Goal: Book appointment/travel/reservation

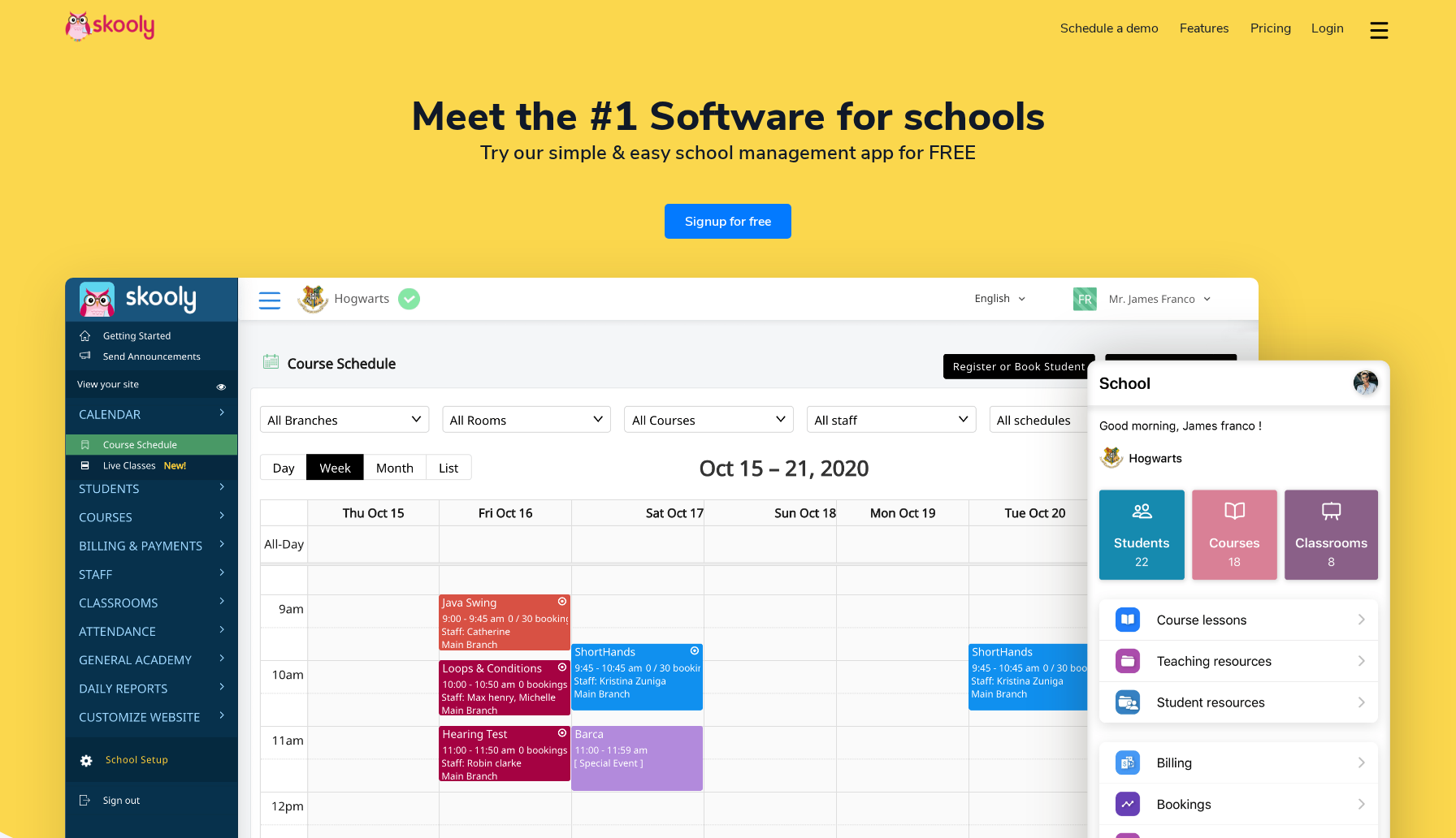
select select "en"
select select "1"
select select "[GEOGRAPHIC_DATA]"
select select "America/New_York"
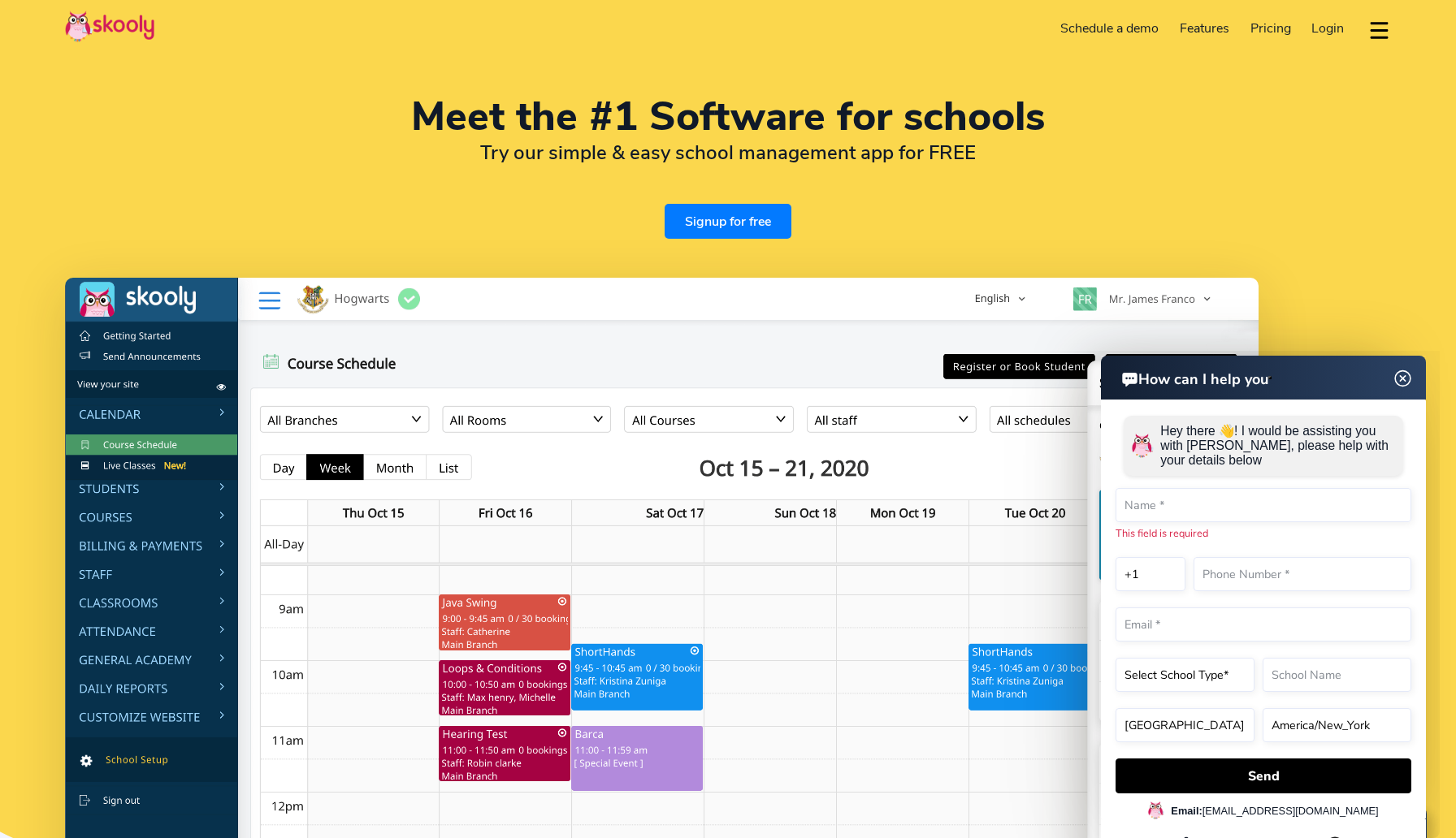
click at [1400, 382] on img at bounding box center [1403, 379] width 31 height 21
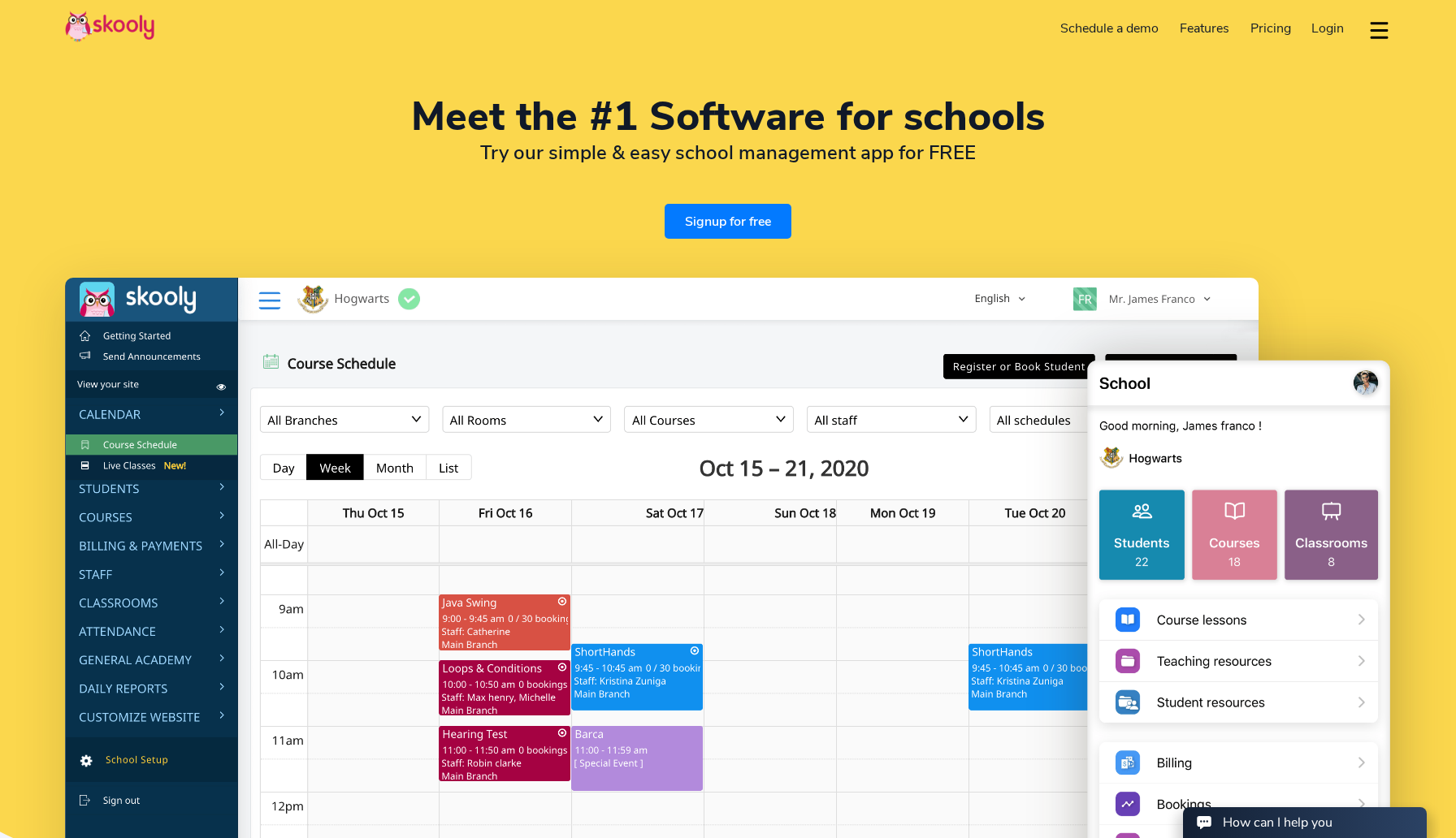
click at [1188, 372] on img at bounding box center [1239, 662] width 305 height 614
click at [1273, 22] on span "Pricing" at bounding box center [1270, 28] width 40 height 18
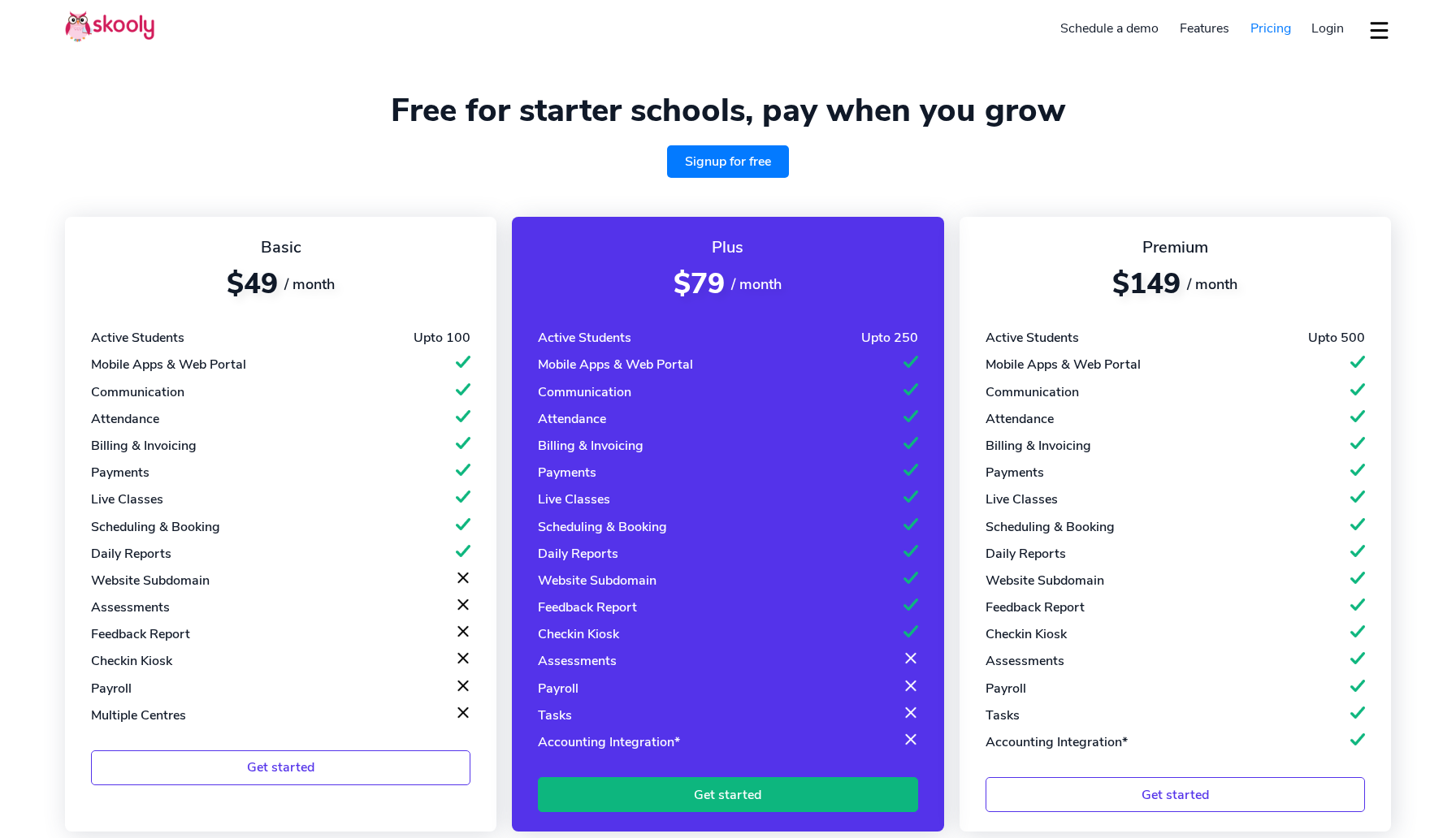
select select "en"
select select "1"
select select "[GEOGRAPHIC_DATA]"
select select "America/New_York"
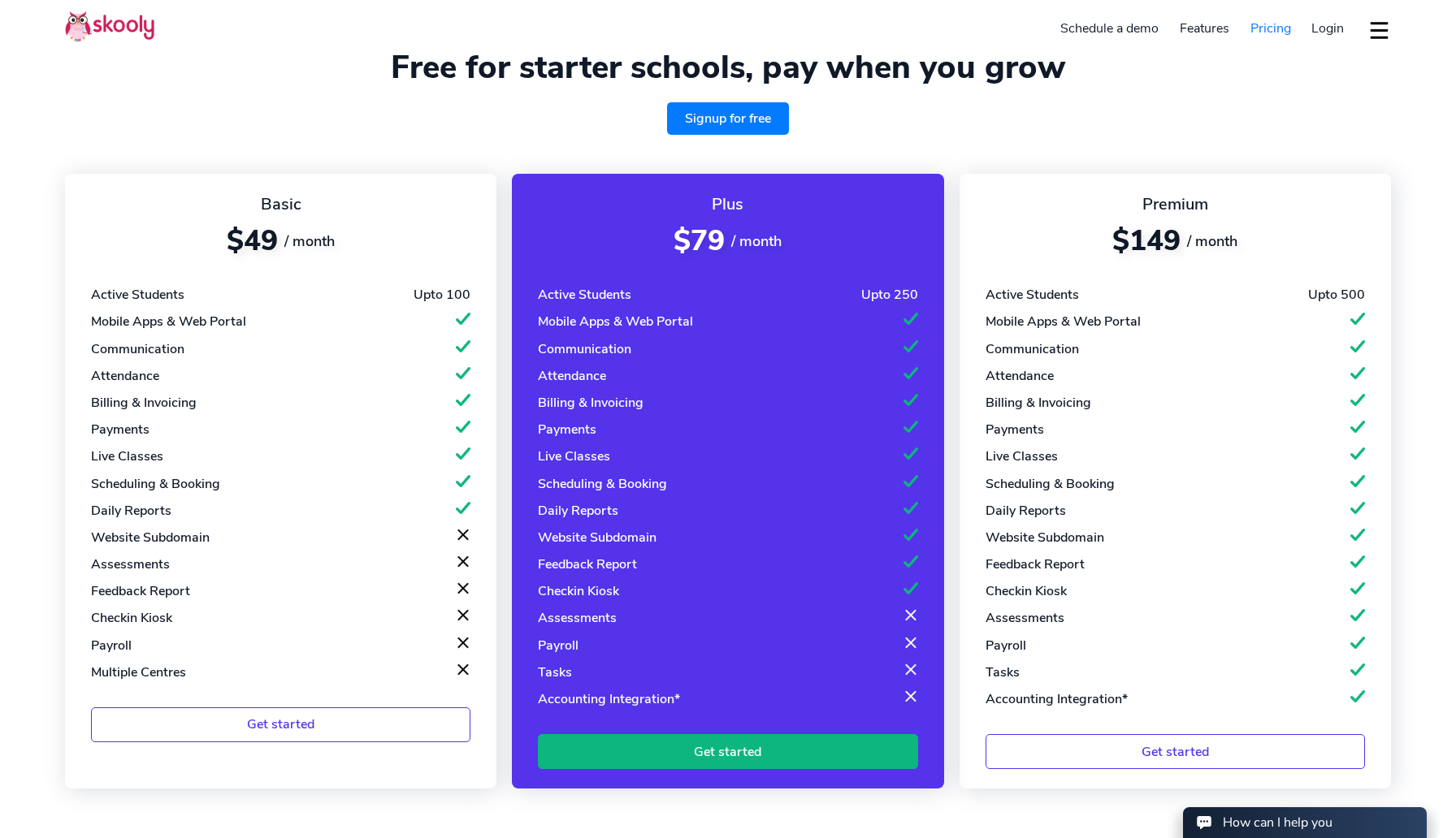
scroll to position [45, 0]
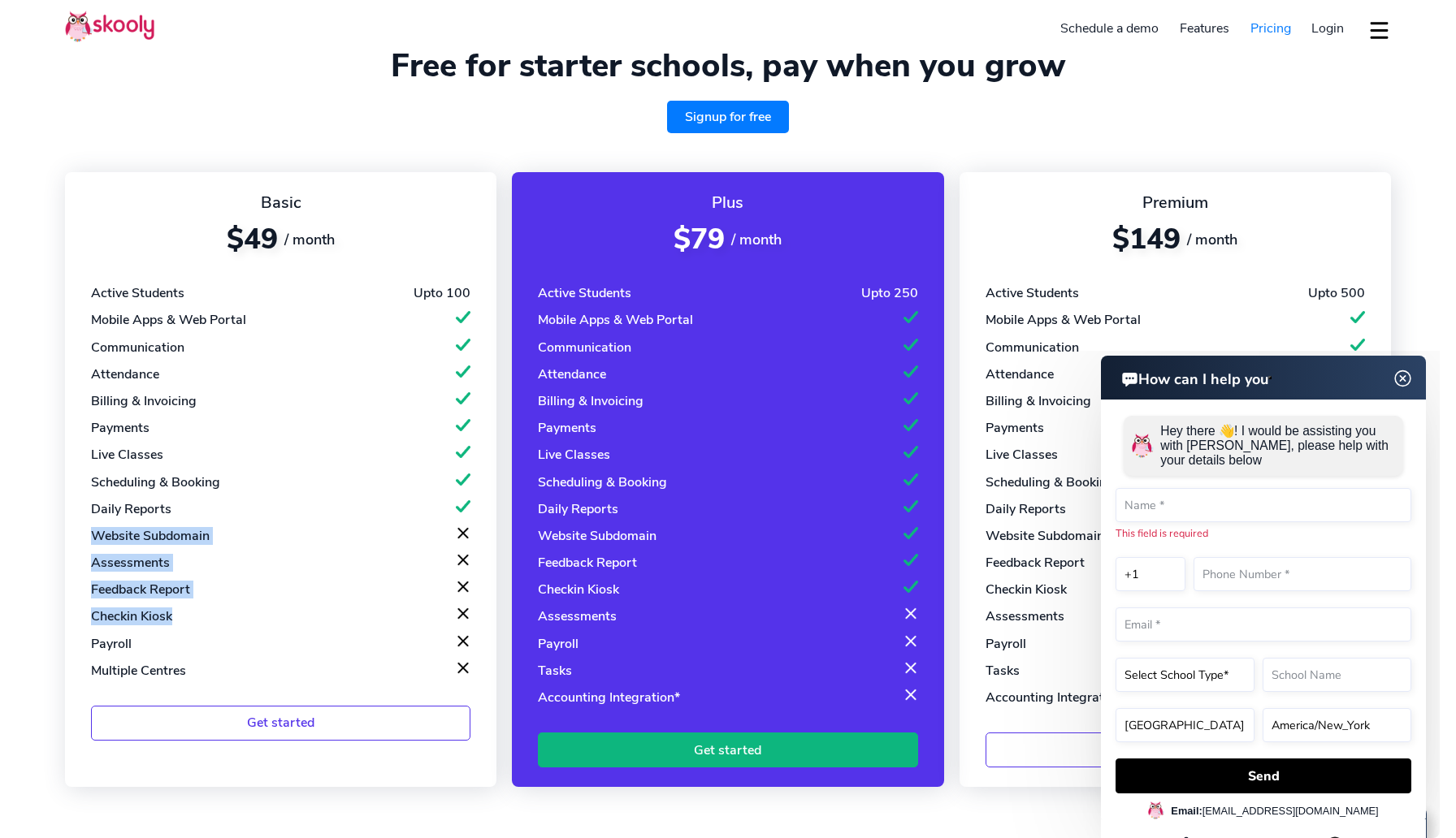
drag, startPoint x: 83, startPoint y: 533, endPoint x: 438, endPoint y: 610, distance: 363.3
click at [438, 610] on div "Basic $49 / month Active Students Upto 100 Mobile Apps & Web Portal Communicati…" at bounding box center [280, 479] width 431 height 614
click at [508, 729] on div "Basic $49 / month Active Students Upto 100 Mobile Apps & Web Portal Communicati…" at bounding box center [727, 470] width 1326 height 634
click at [1405, 379] on img at bounding box center [1403, 379] width 31 height 21
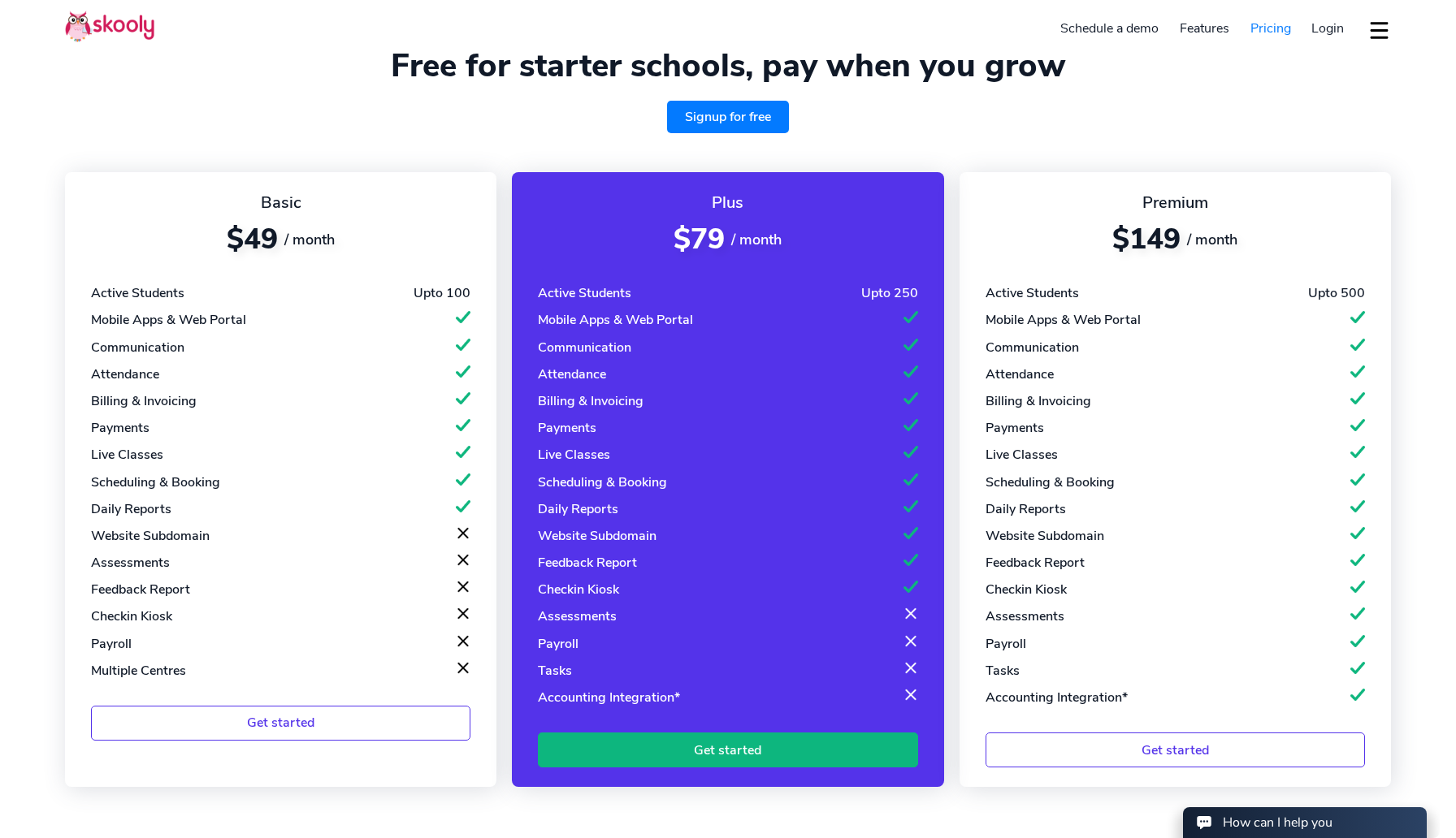
click at [1087, 28] on link "Schedule a demo" at bounding box center [1111, 28] width 120 height 26
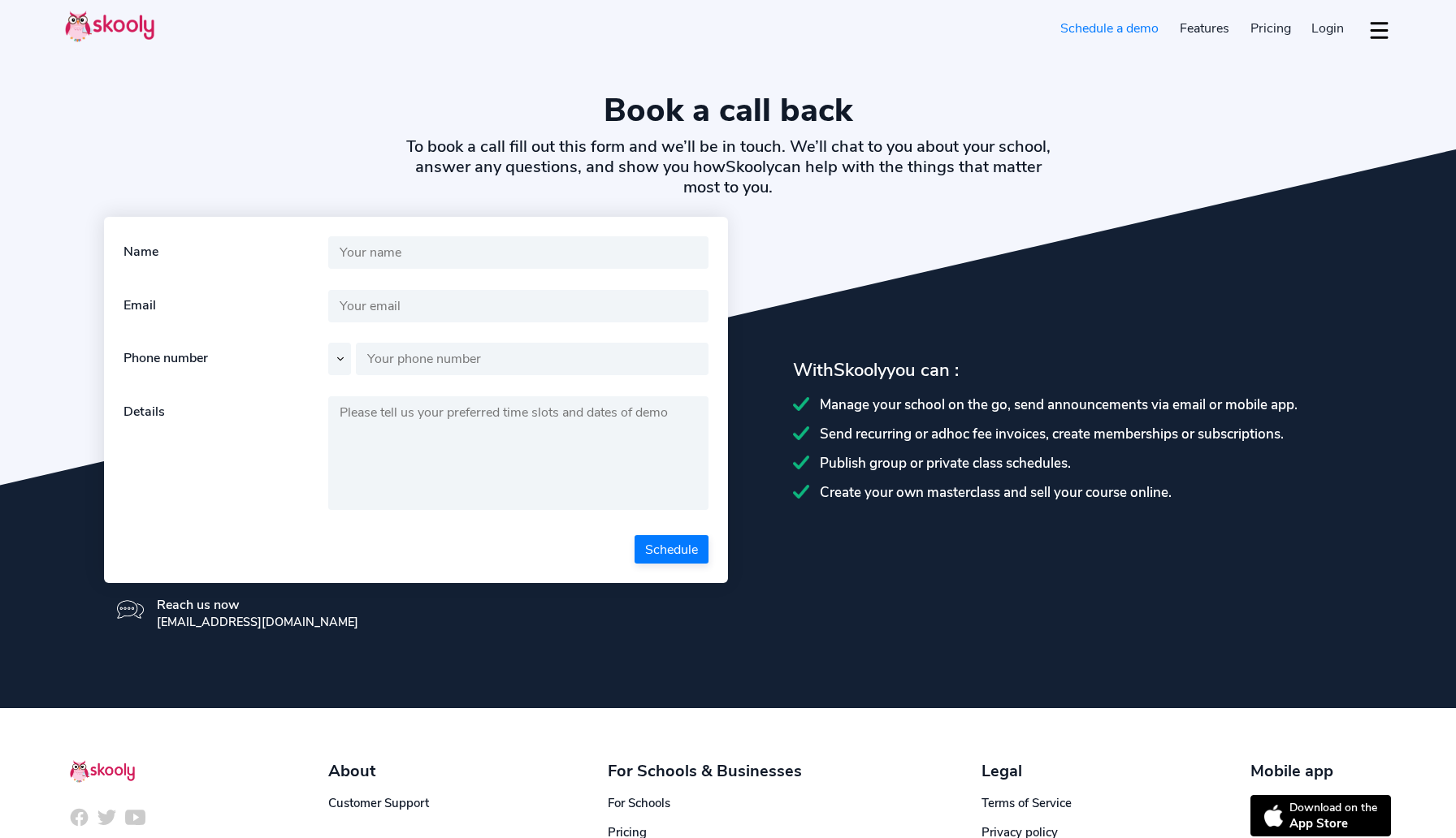
select select "en"
select select "1"
select select "[GEOGRAPHIC_DATA]"
select select "America/New_York"
click at [100, 27] on img at bounding box center [109, 26] width 89 height 32
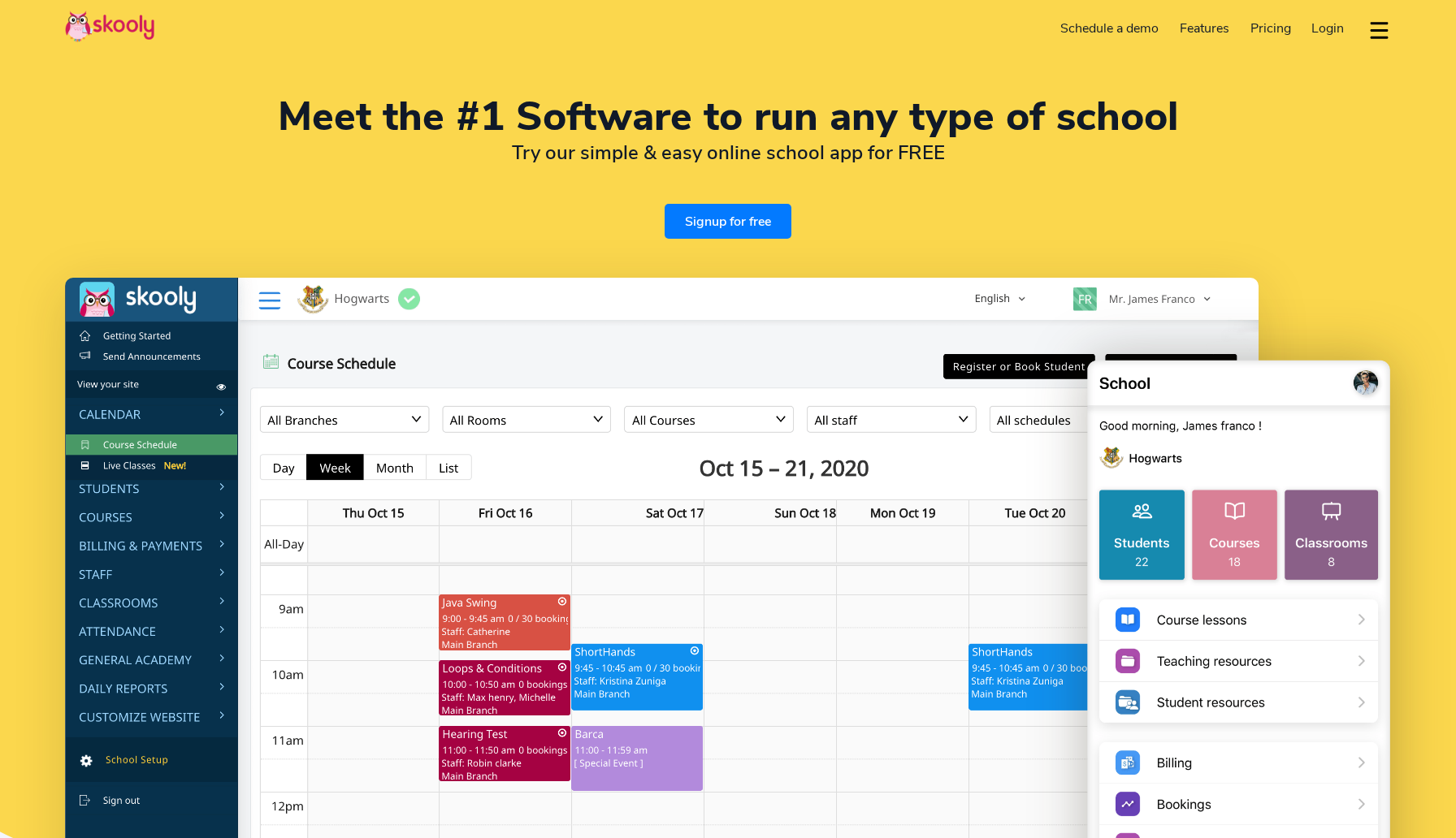
select select "en"
select select "1"
select select "[GEOGRAPHIC_DATA]"
select select "America/New_York"
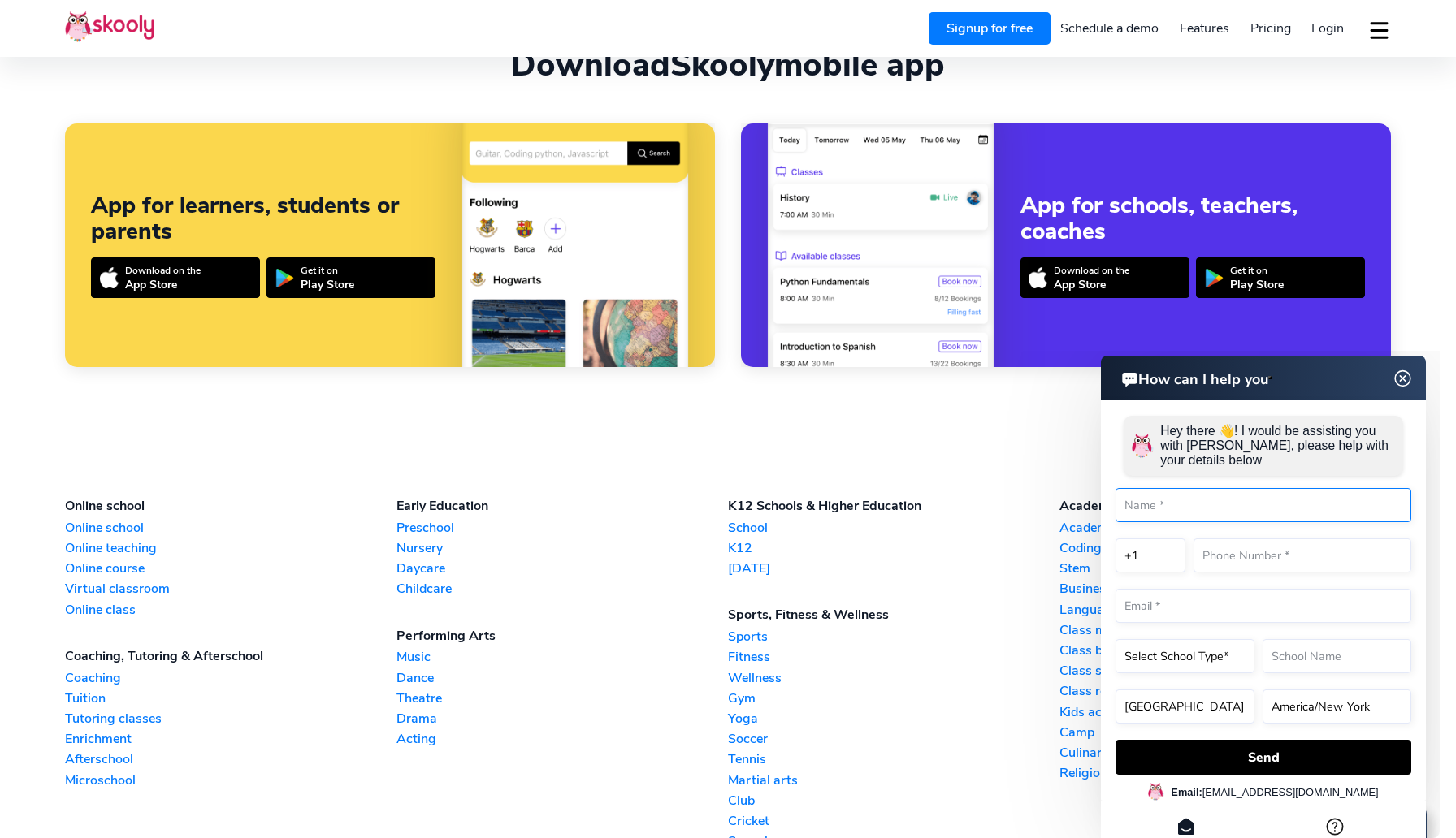
scroll to position [3684, 0]
